Goal: Transaction & Acquisition: Purchase product/service

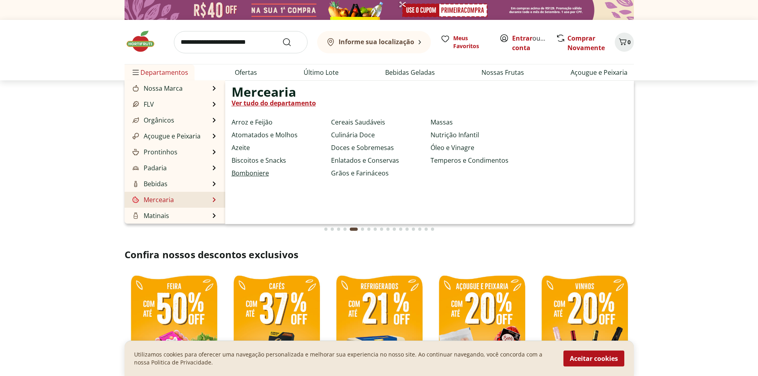
click at [254, 173] on link "Bomboniere" at bounding box center [249, 173] width 37 height 10
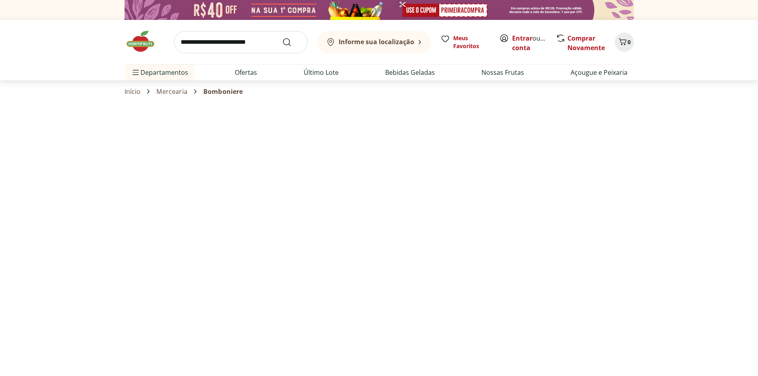
select select "**********"
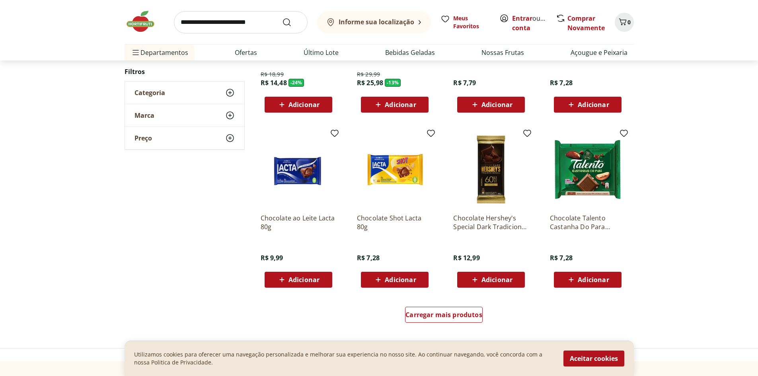
scroll to position [557, 0]
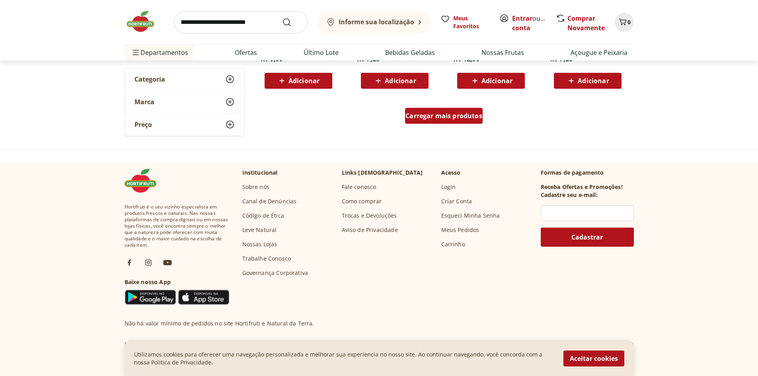
click at [467, 113] on span "Carregar mais produtos" at bounding box center [443, 116] width 77 height 6
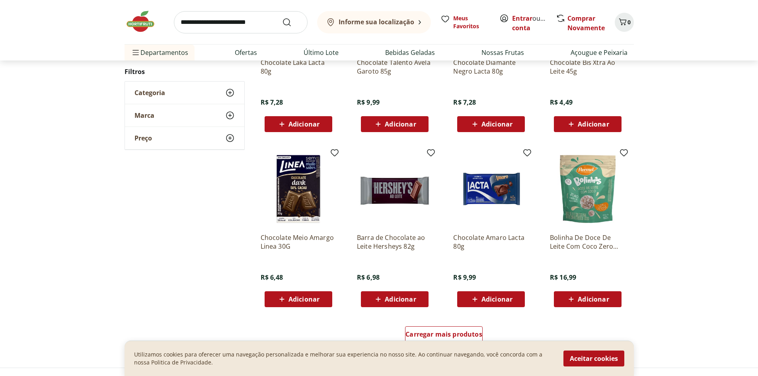
scroll to position [477, 0]
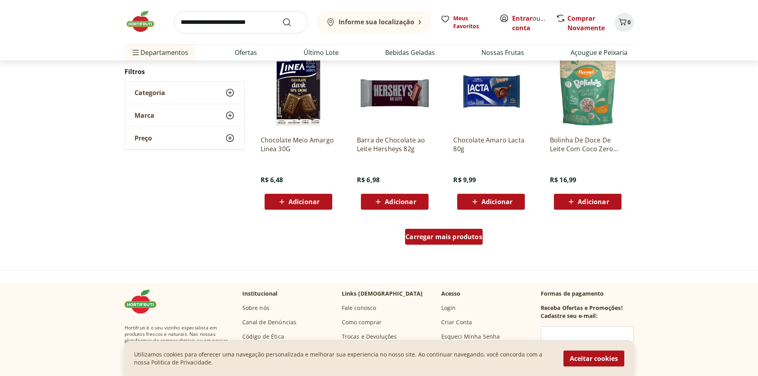
click at [462, 234] on span "Carregar mais produtos" at bounding box center [443, 236] width 77 height 6
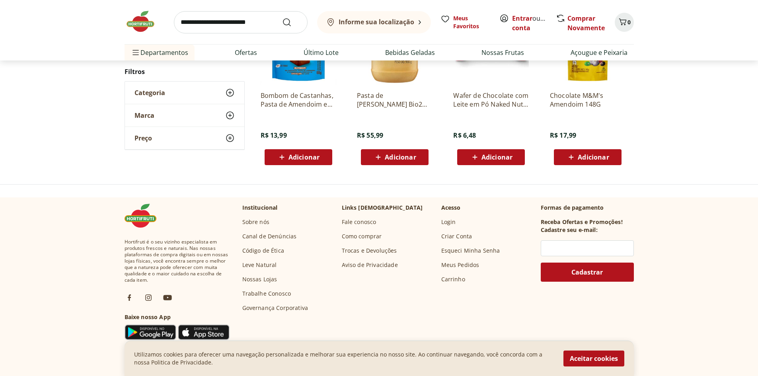
scroll to position [436, 0]
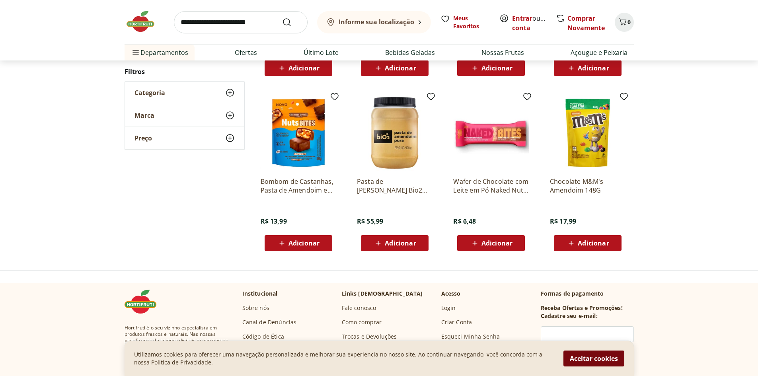
click at [599, 356] on button "Aceitar cookies" at bounding box center [593, 358] width 61 height 16
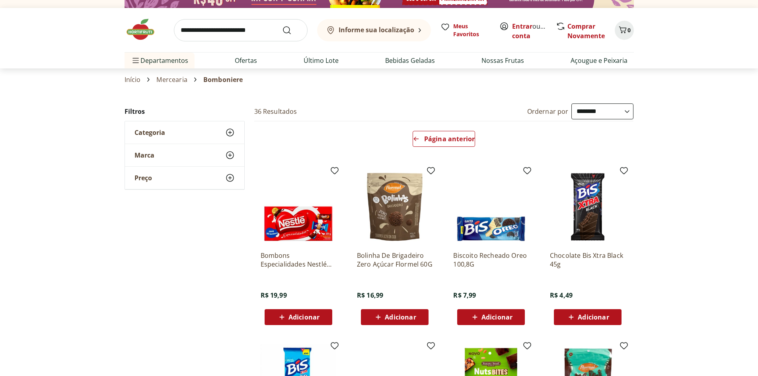
scroll to position [0, 0]
